Goal: Information Seeking & Learning: Learn about a topic

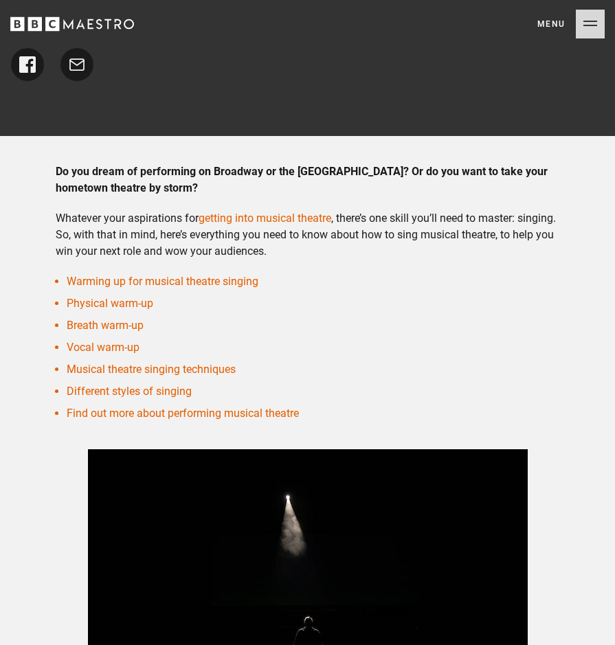
scroll to position [618, 0]
click at [180, 387] on link "Different styles of singing" at bounding box center [129, 391] width 125 height 13
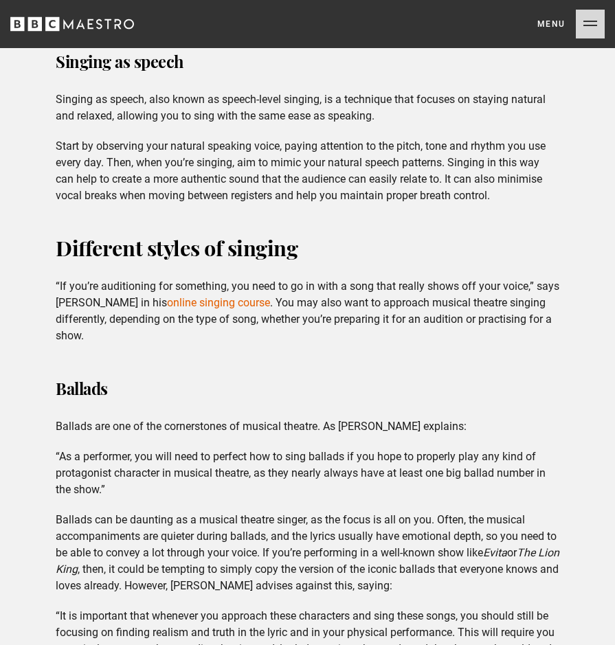
scroll to position [3665, 0]
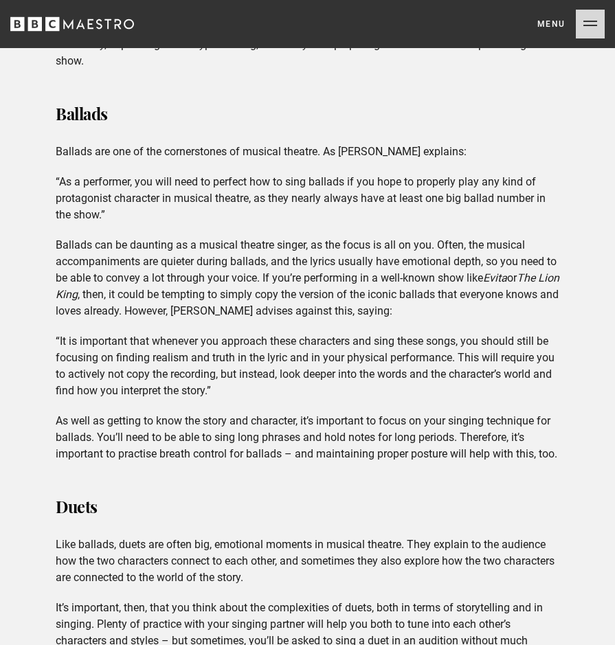
click at [216, 490] on h3 "Duets" at bounding box center [308, 506] width 504 height 33
click at [256, 443] on p "As well as getting to know the story and character, it’s important to focus on …" at bounding box center [308, 437] width 504 height 49
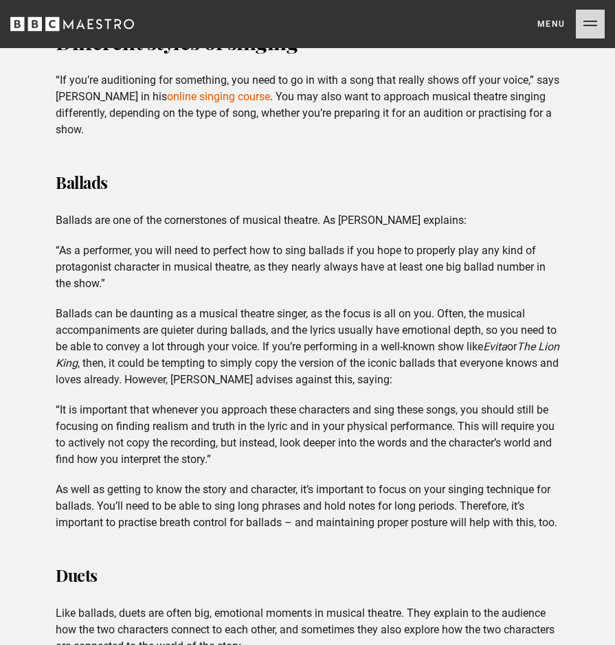
scroll to position [3528, 0]
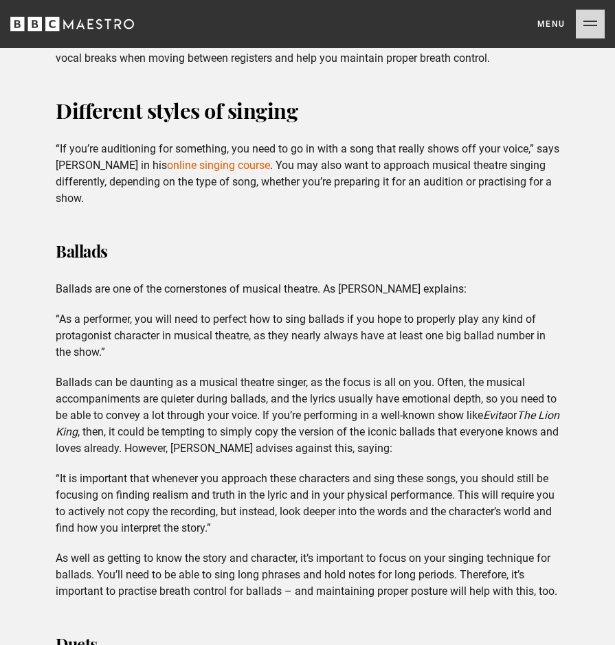
click at [236, 413] on p "Ballads can be daunting as a musical theatre singer, as the focus is all on you…" at bounding box center [308, 416] width 504 height 82
drag, startPoint x: 236, startPoint y: 413, endPoint x: 231, endPoint y: 421, distance: 9.0
click at [231, 421] on p "Ballads can be daunting as a musical theatre singer, as the focus is all on you…" at bounding box center [308, 416] width 504 height 82
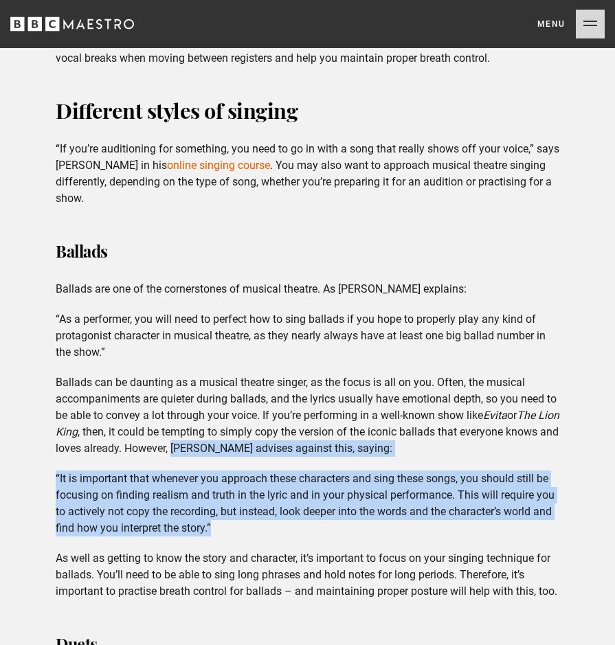
drag, startPoint x: 227, startPoint y: 415, endPoint x: 460, endPoint y: 496, distance: 246.0
drag, startPoint x: 460, startPoint y: 496, endPoint x: 346, endPoint y: 481, distance: 115.1
drag, startPoint x: 346, startPoint y: 481, endPoint x: 230, endPoint y: 449, distance: 120.4
click at [276, 471] on p "“It is important that whenever you approach these characters and sing these son…" at bounding box center [308, 504] width 504 height 66
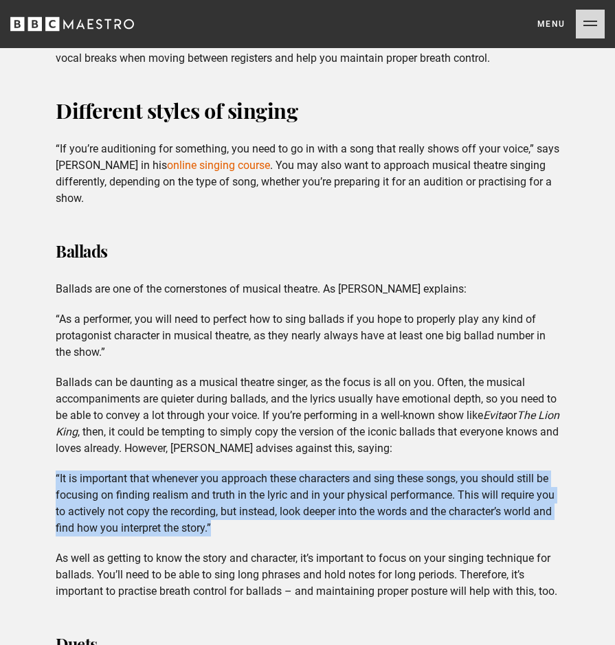
drag, startPoint x: 53, startPoint y: 443, endPoint x: 241, endPoint y: 504, distance: 198.0
drag, startPoint x: 241, startPoint y: 504, endPoint x: 130, endPoint y: 464, distance: 118.2
copy p "“It is important that whenever you approach these characters and sing these son…"
